Goal: Check status

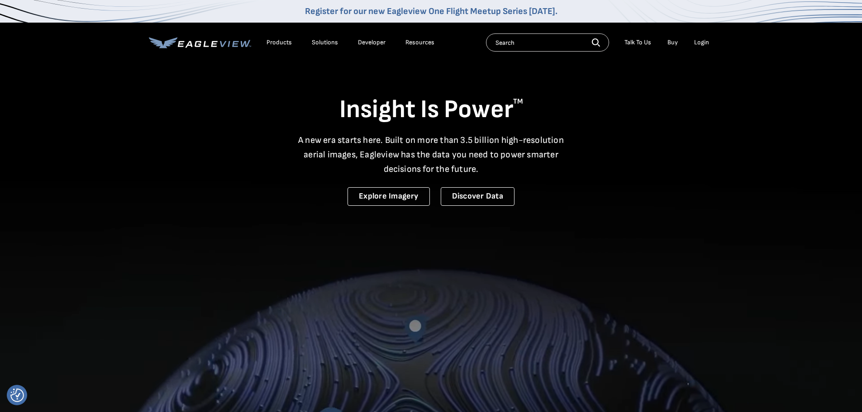
click at [702, 43] on div "Login" at bounding box center [702, 42] width 15 height 8
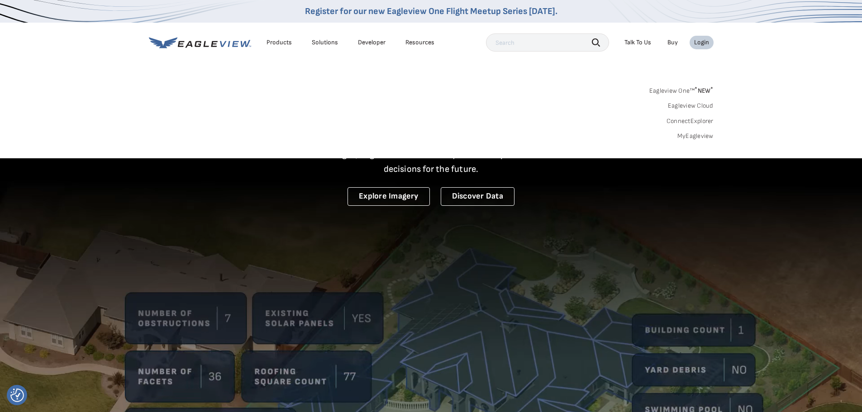
click at [693, 136] on link "MyEagleview" at bounding box center [696, 136] width 36 height 8
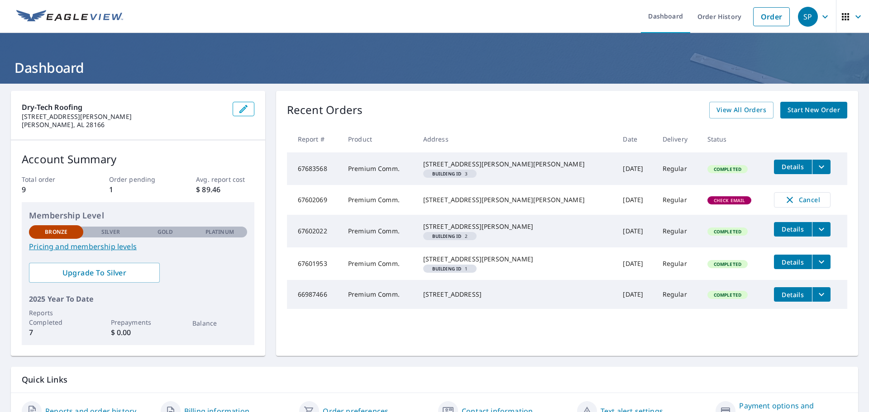
click at [780, 168] on span "Details" at bounding box center [793, 167] width 27 height 9
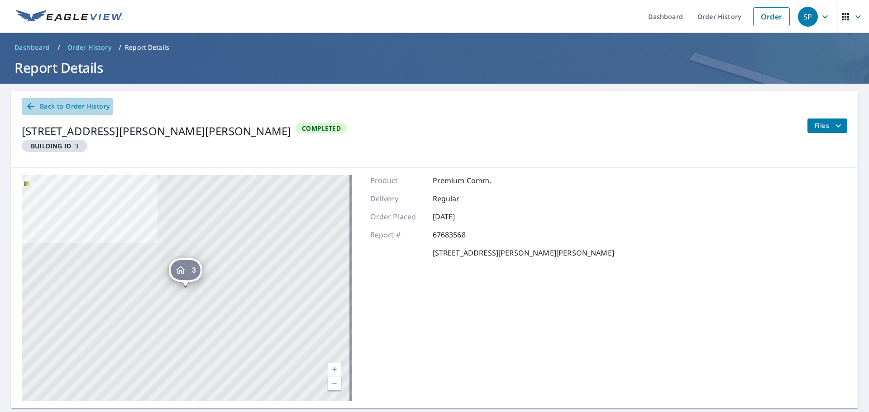
click at [62, 110] on span "Back to Order History" at bounding box center [67, 106] width 84 height 11
